Goal: Task Accomplishment & Management: Use online tool/utility

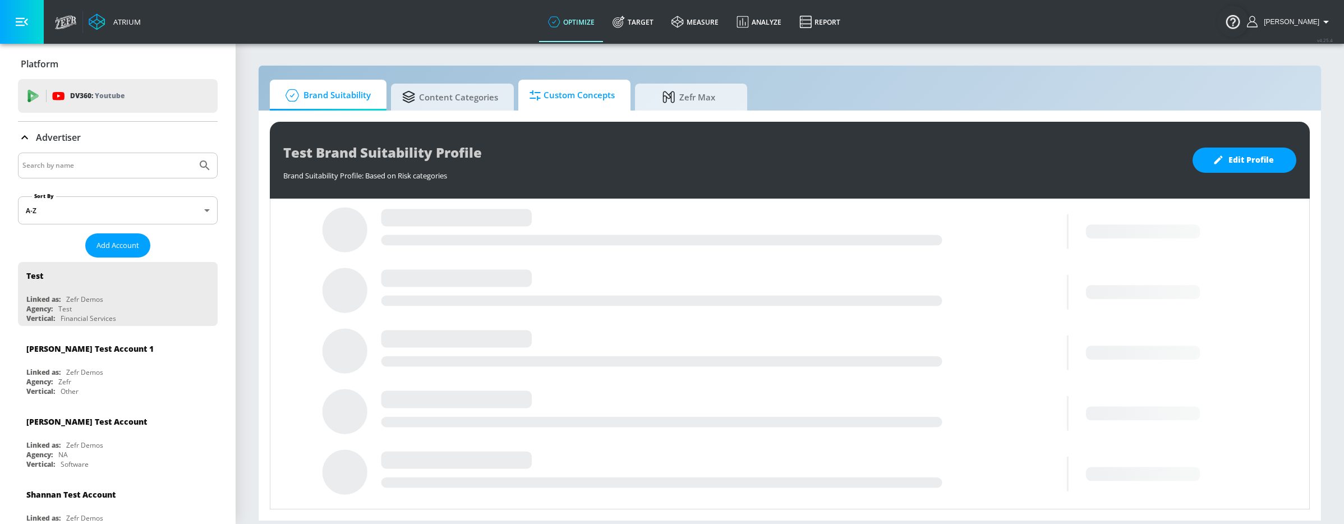
click at [569, 98] on span "Custom Concepts" at bounding box center [572, 95] width 85 height 27
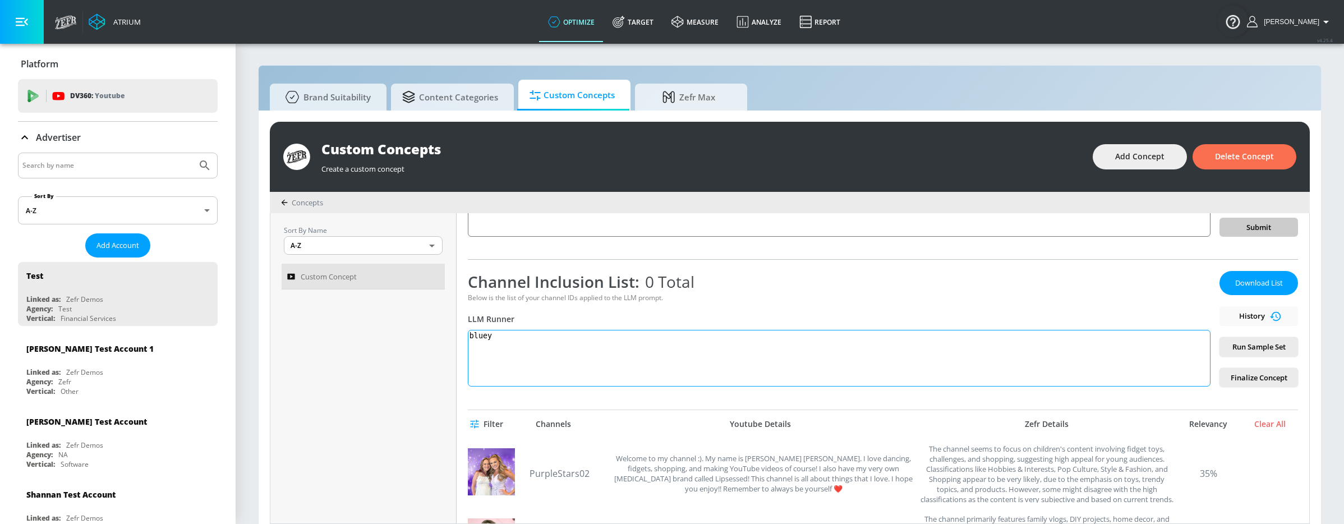
scroll to position [143, 0]
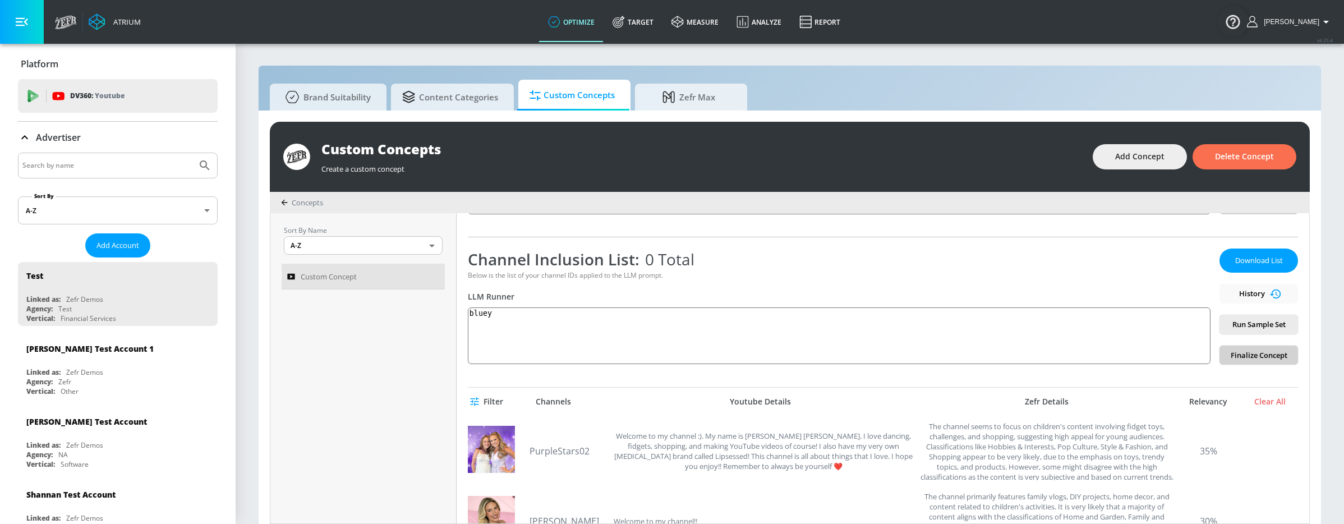
click at [1257, 352] on span "Finalize Concept" at bounding box center [1259, 355] width 61 height 13
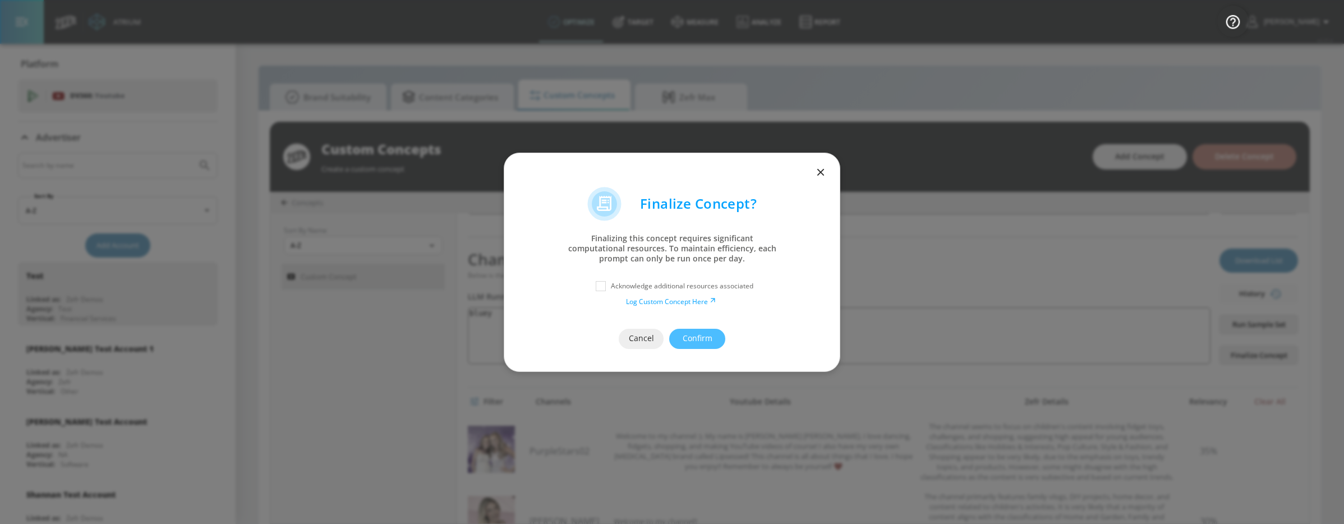
click at [823, 170] on icon "button" at bounding box center [820, 171] width 7 height 7
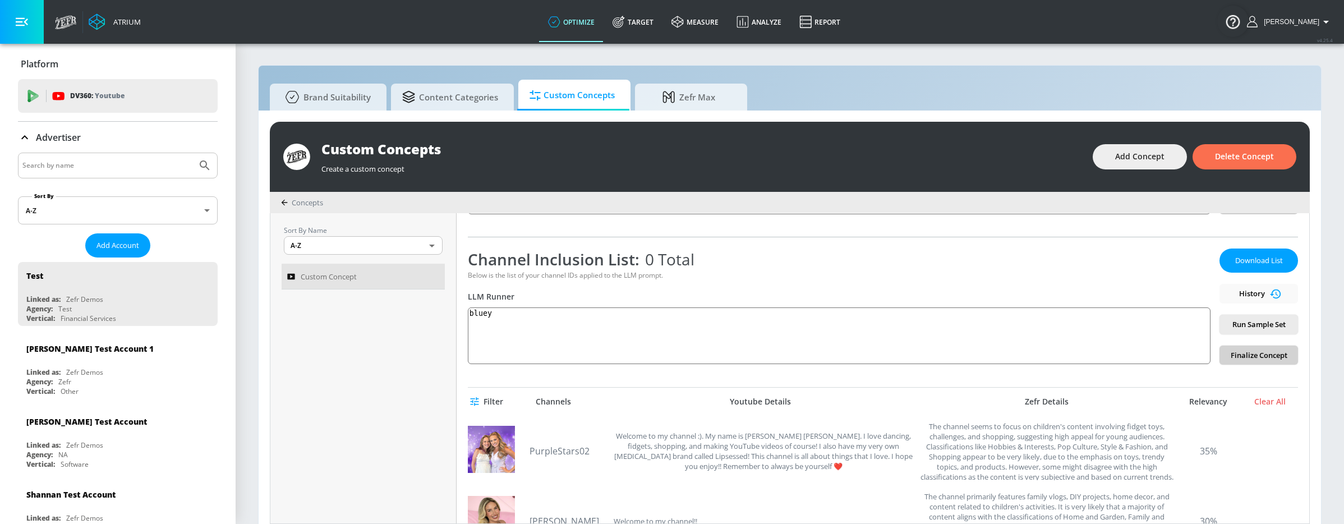
click at [1248, 353] on span "Finalize Concept" at bounding box center [1259, 355] width 61 height 13
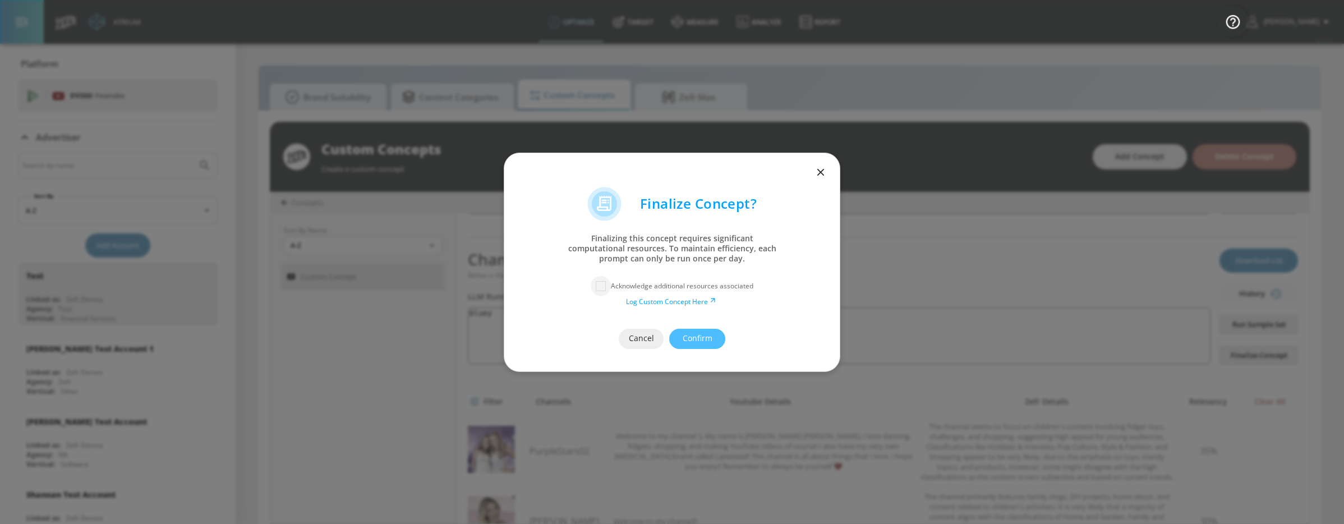
drag, startPoint x: 604, startPoint y: 290, endPoint x: 615, endPoint y: 290, distance: 11.2
click at [604, 290] on input "checkbox" at bounding box center [601, 286] width 20 height 20
checkbox input "true"
click at [641, 337] on span "Cancel" at bounding box center [641, 339] width 0 height 14
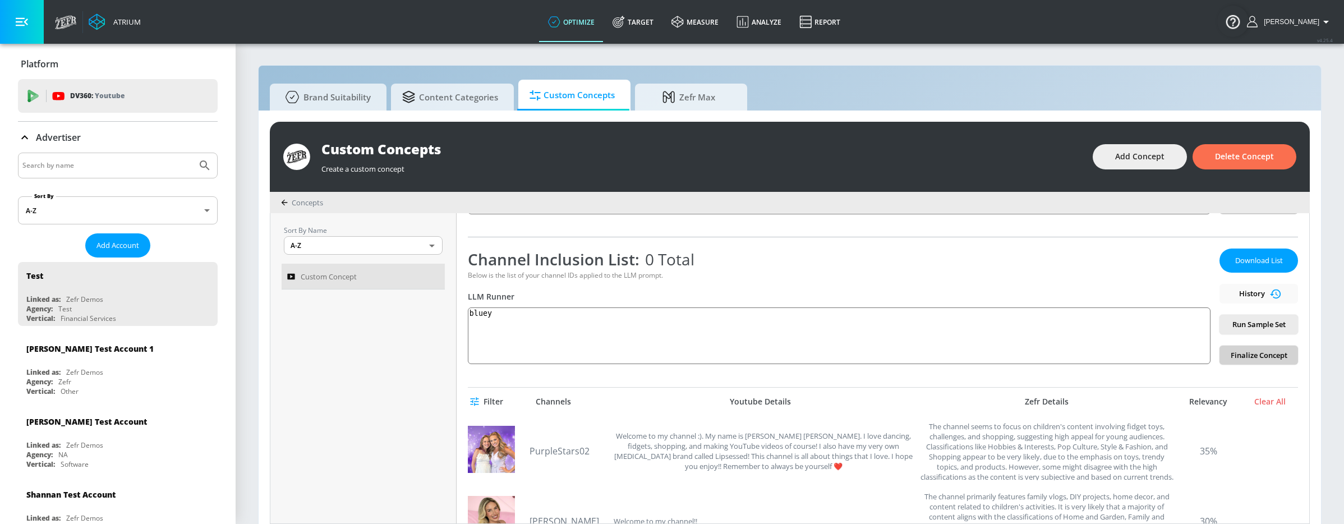
click at [1253, 357] on span "Finalize Concept" at bounding box center [1259, 355] width 61 height 13
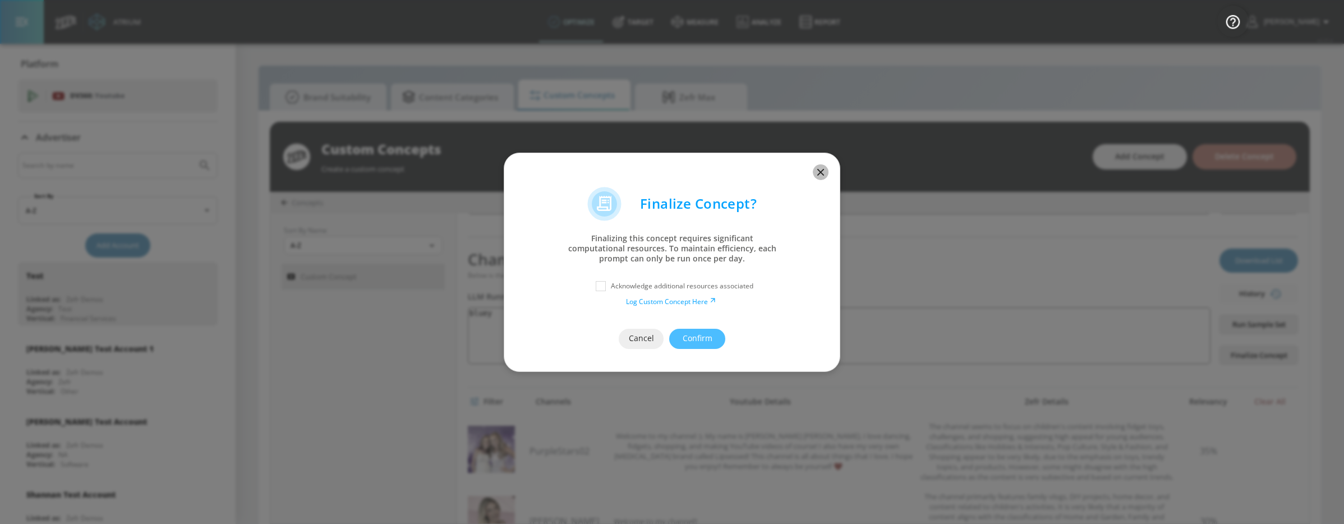
drag, startPoint x: 821, startPoint y: 177, endPoint x: 884, endPoint y: 183, distance: 63.6
click at [820, 177] on icon "button" at bounding box center [821, 172] width 12 height 12
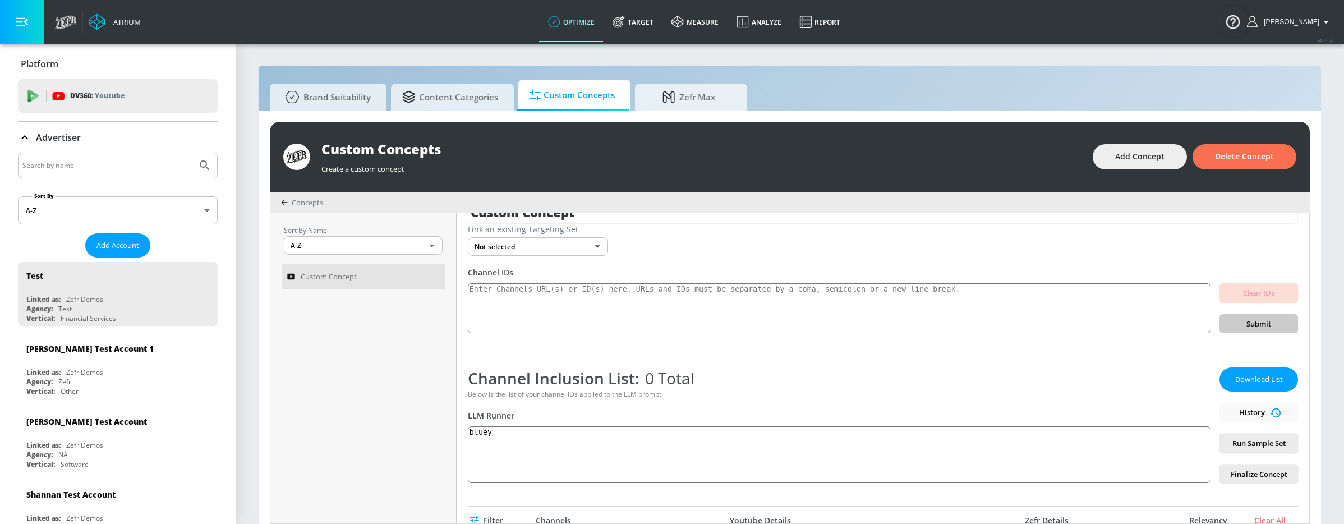
scroll to position [0, 0]
